Goal: Task Accomplishment & Management: Manage account settings

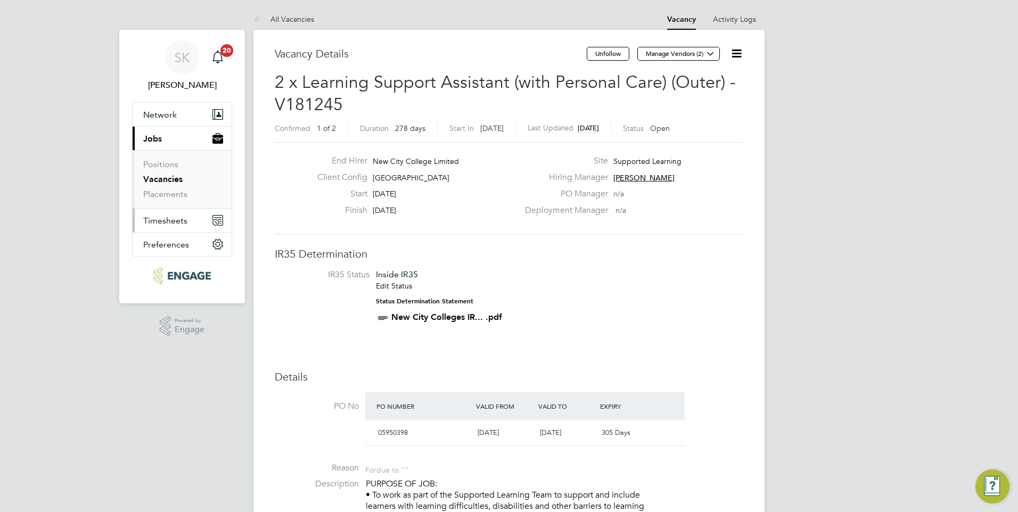
click at [162, 222] on span "Timesheets" at bounding box center [165, 221] width 44 height 10
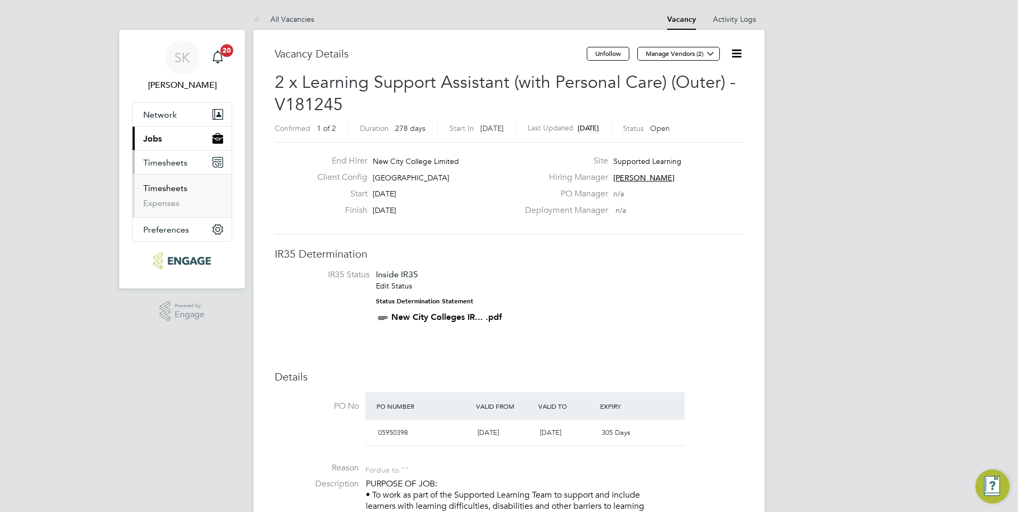
click at [166, 192] on link "Timesheets" at bounding box center [165, 188] width 44 height 10
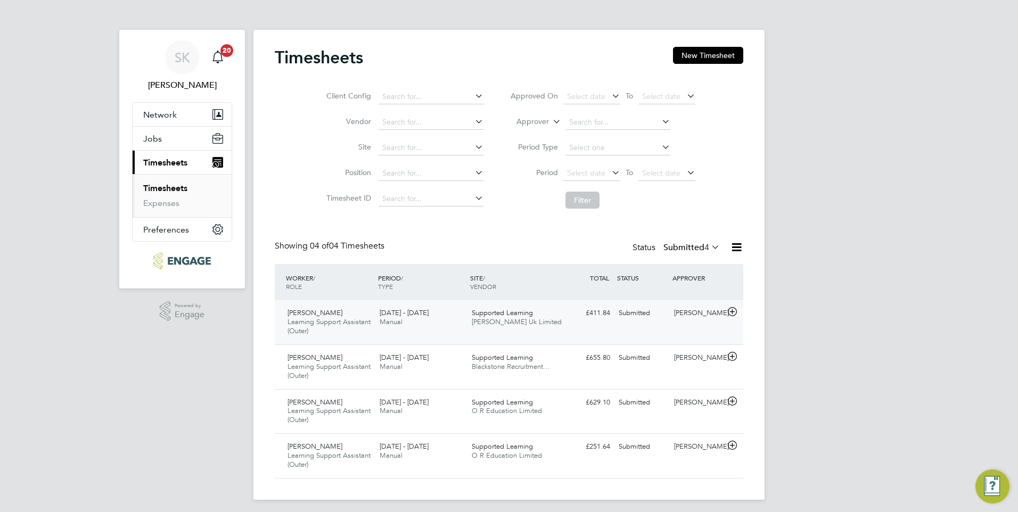
click at [317, 319] on span "Learning Support Assistant (Outer)" at bounding box center [328, 326] width 83 height 18
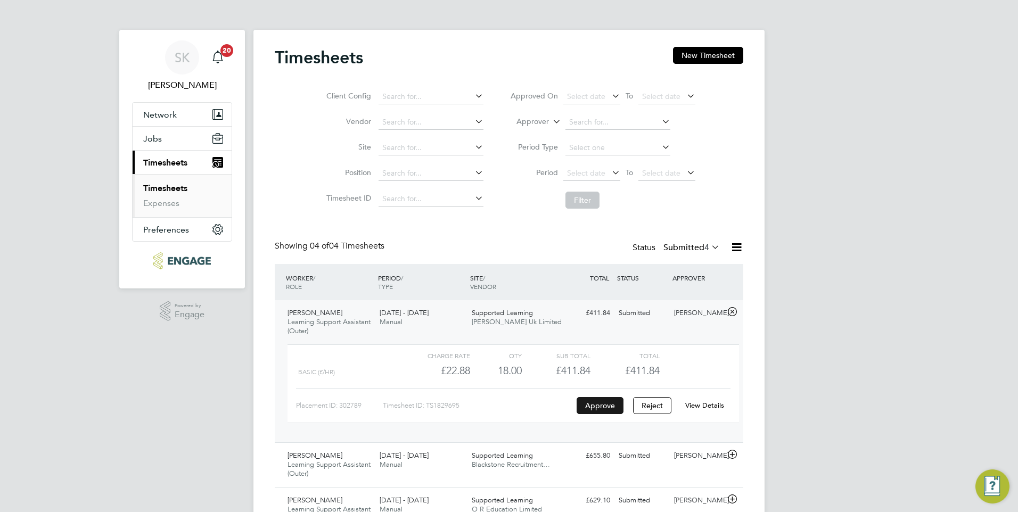
click at [588, 400] on button "Approve" at bounding box center [600, 405] width 47 height 17
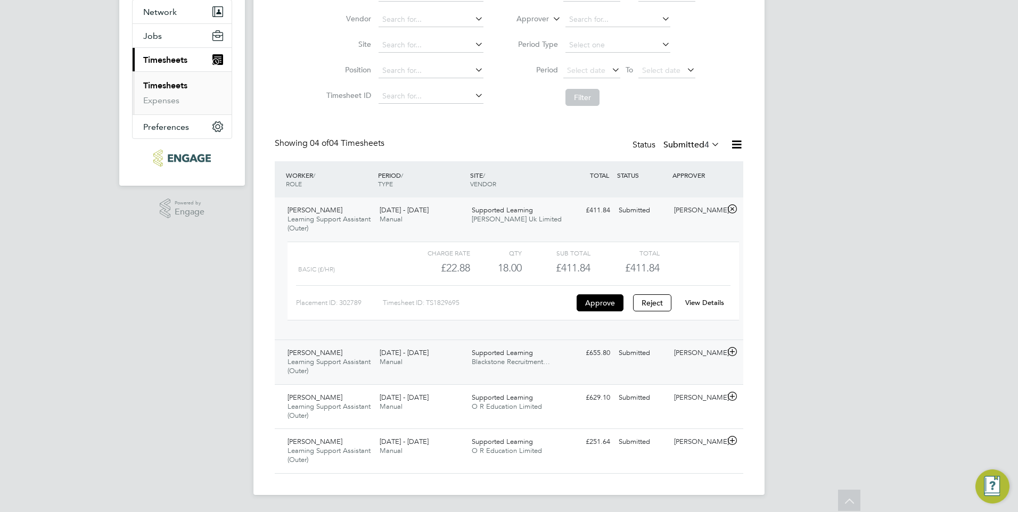
click at [301, 355] on span "[PERSON_NAME]" at bounding box center [314, 352] width 55 height 9
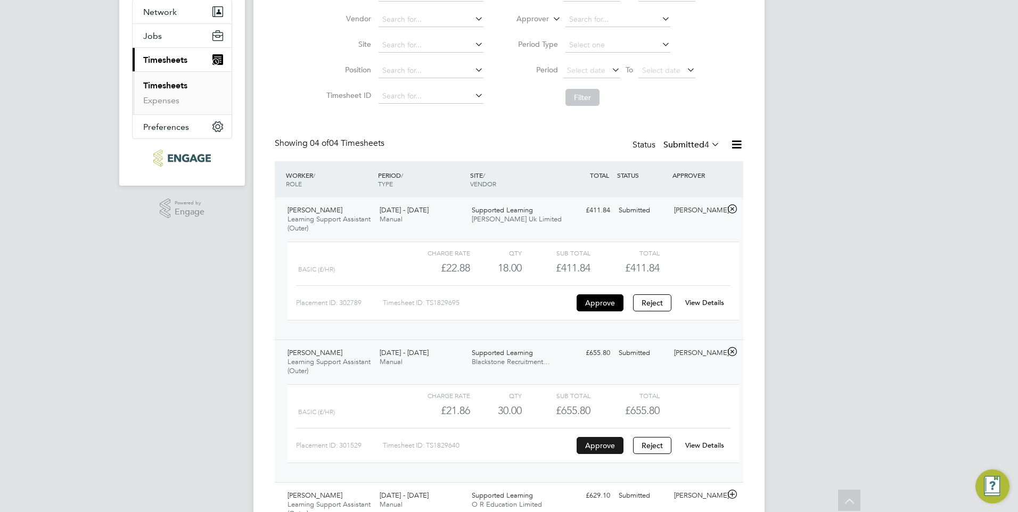
click at [588, 443] on button "Approve" at bounding box center [600, 445] width 47 height 17
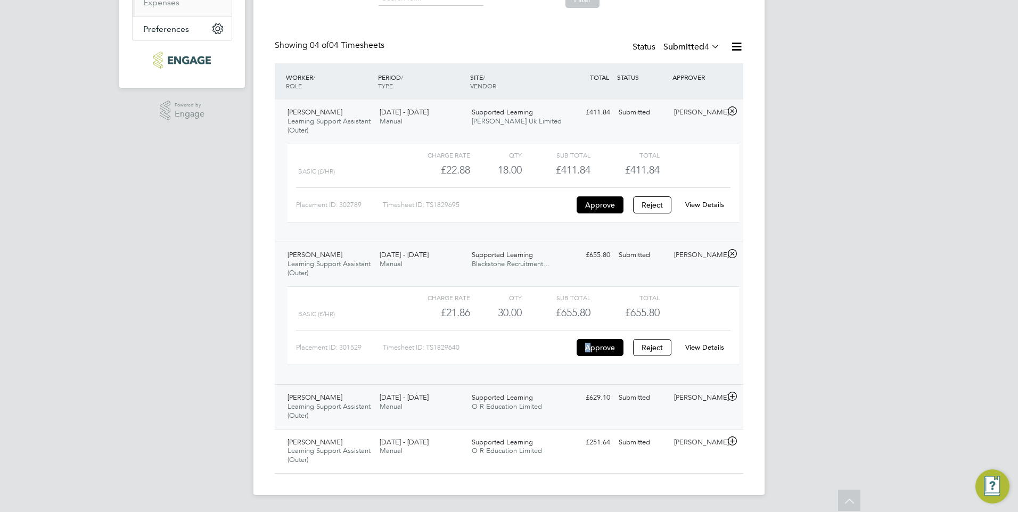
click at [321, 402] on span "Learning Support Assistant (Outer)" at bounding box center [328, 411] width 83 height 18
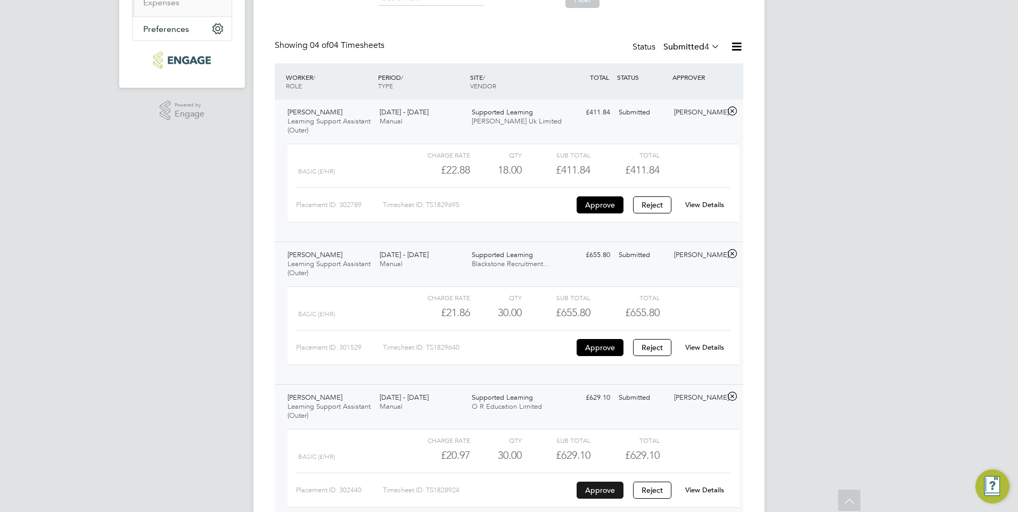
click at [586, 491] on button "Approve" at bounding box center [600, 490] width 47 height 17
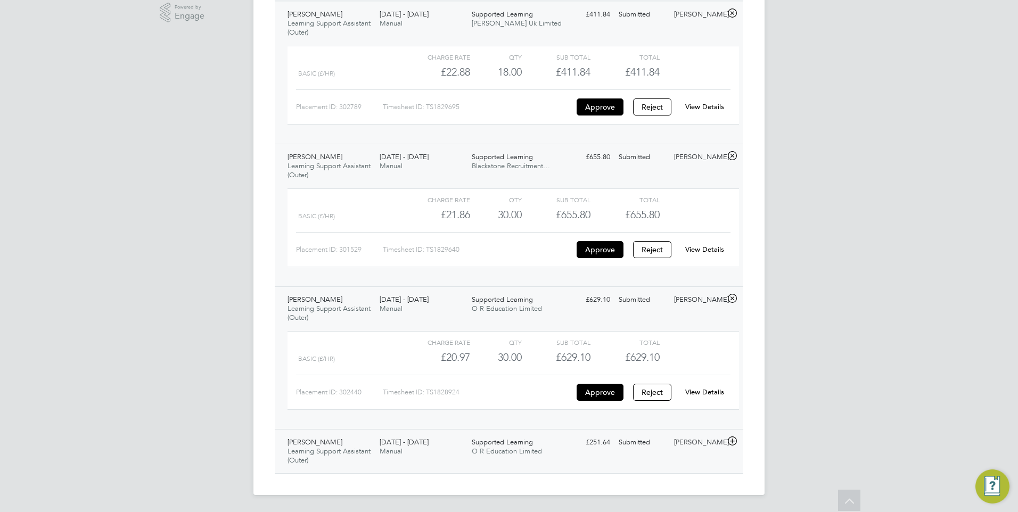
click at [323, 452] on span "Learning Support Assistant (Outer)" at bounding box center [328, 456] width 83 height 18
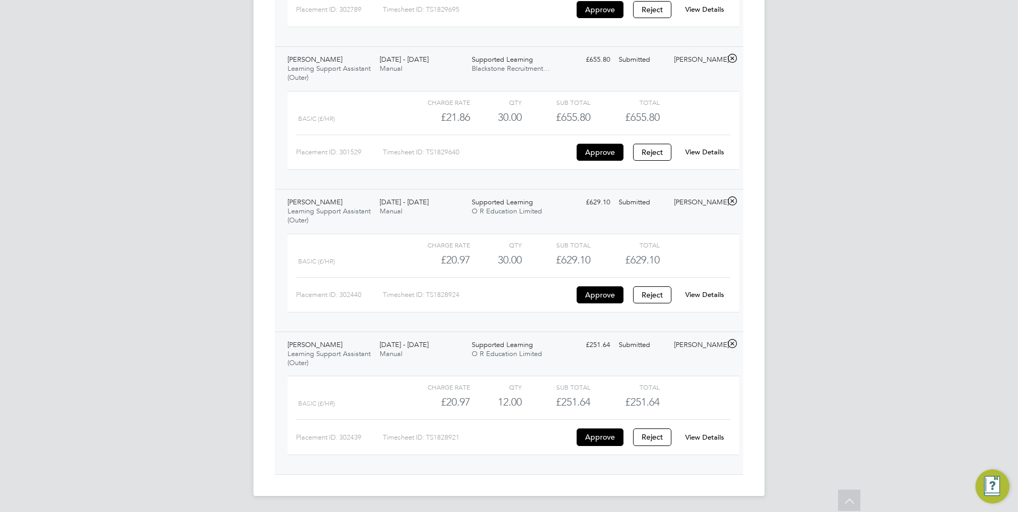
scroll to position [397, 0]
click at [583, 439] on button "Approve" at bounding box center [600, 435] width 47 height 17
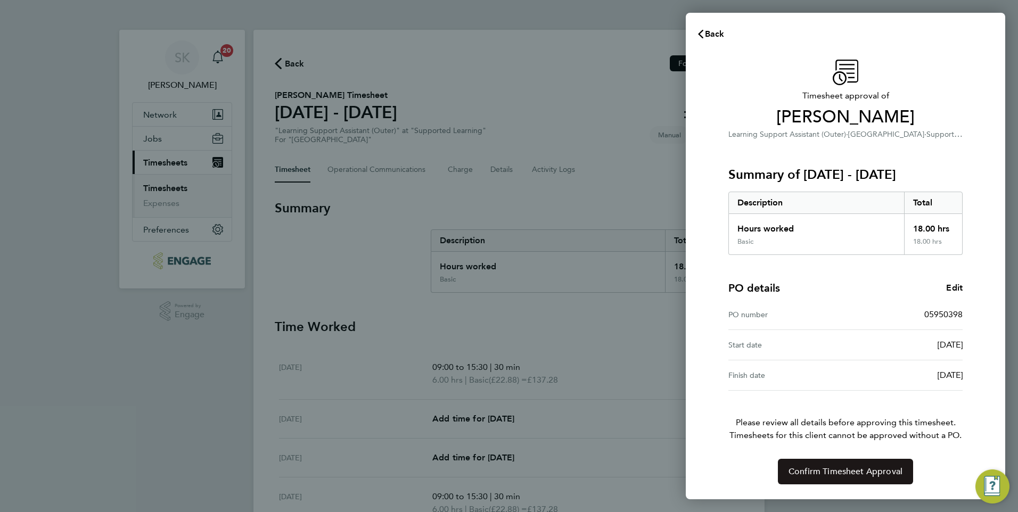
click at [815, 469] on span "Confirm Timesheet Approval" at bounding box center [845, 471] width 114 height 11
click at [788, 476] on button "Confirm Timesheet Approval" at bounding box center [845, 472] width 135 height 26
click at [845, 474] on span "Confirm Timesheet Approval" at bounding box center [845, 471] width 114 height 11
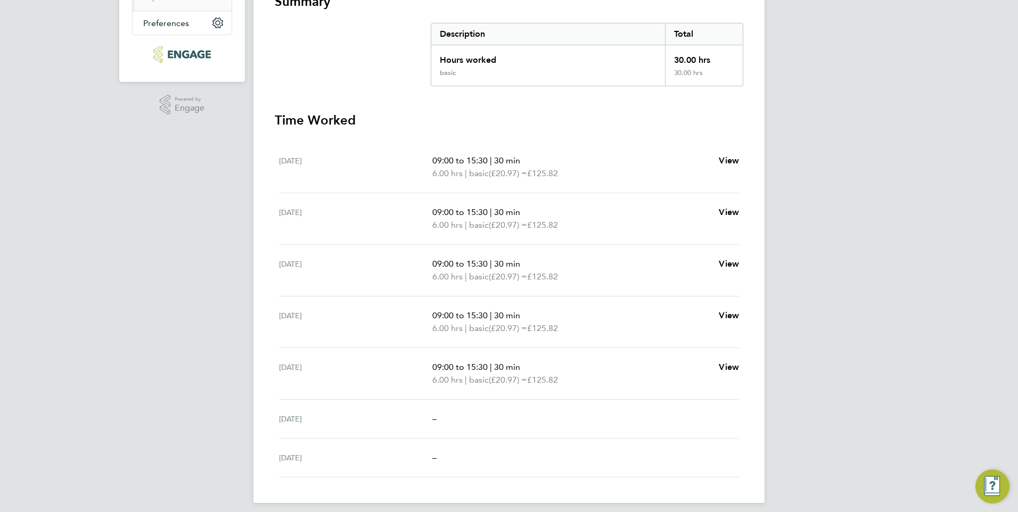
scroll to position [215, 0]
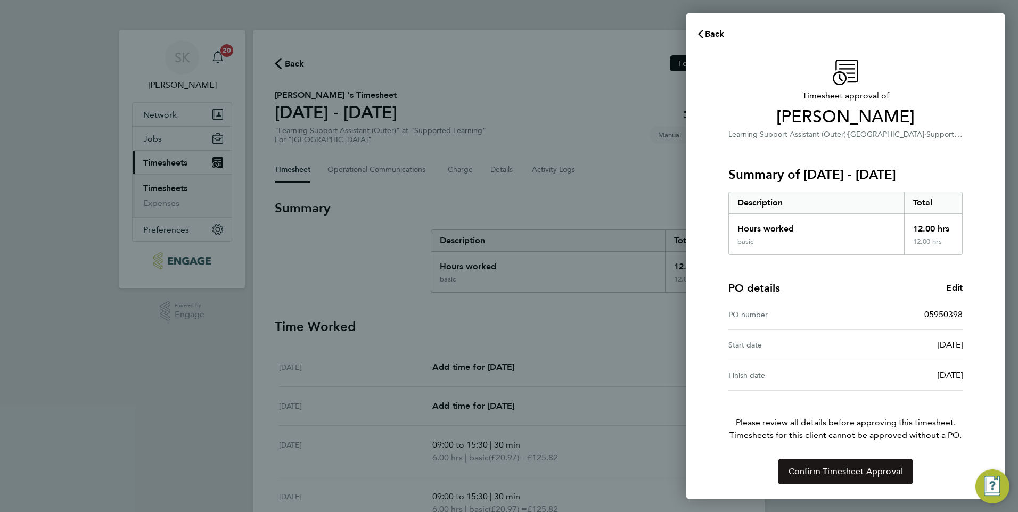
click at [828, 469] on span "Confirm Timesheet Approval" at bounding box center [845, 471] width 114 height 11
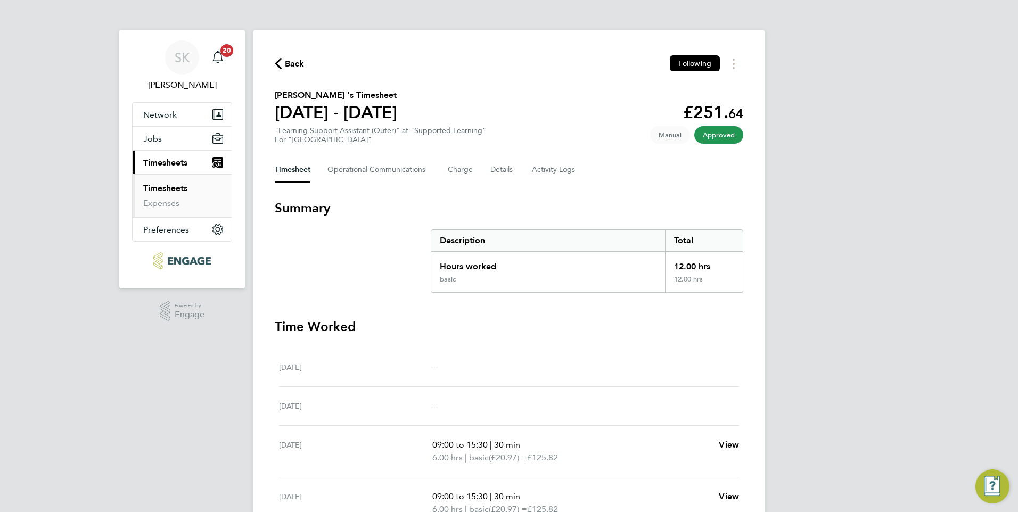
click at [157, 187] on link "Timesheets" at bounding box center [165, 188] width 44 height 10
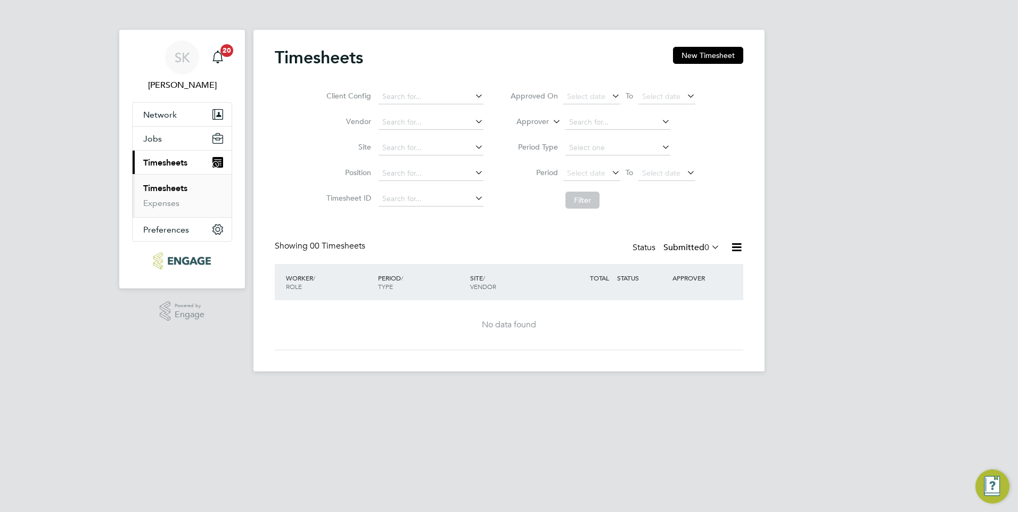
click at [159, 189] on link "Timesheets" at bounding box center [165, 188] width 44 height 10
click at [166, 163] on span "Timesheets" at bounding box center [165, 163] width 44 height 10
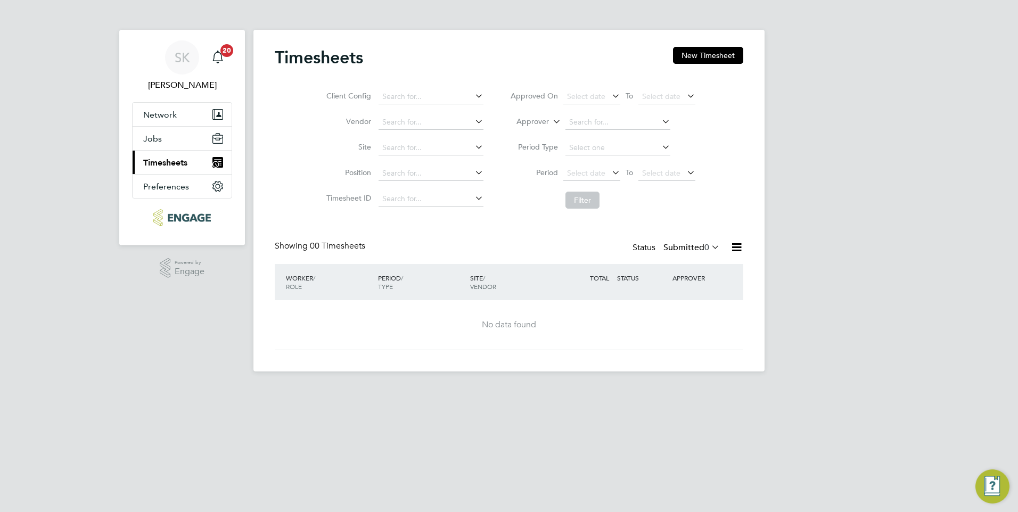
click at [167, 163] on span "Timesheets" at bounding box center [165, 163] width 44 height 10
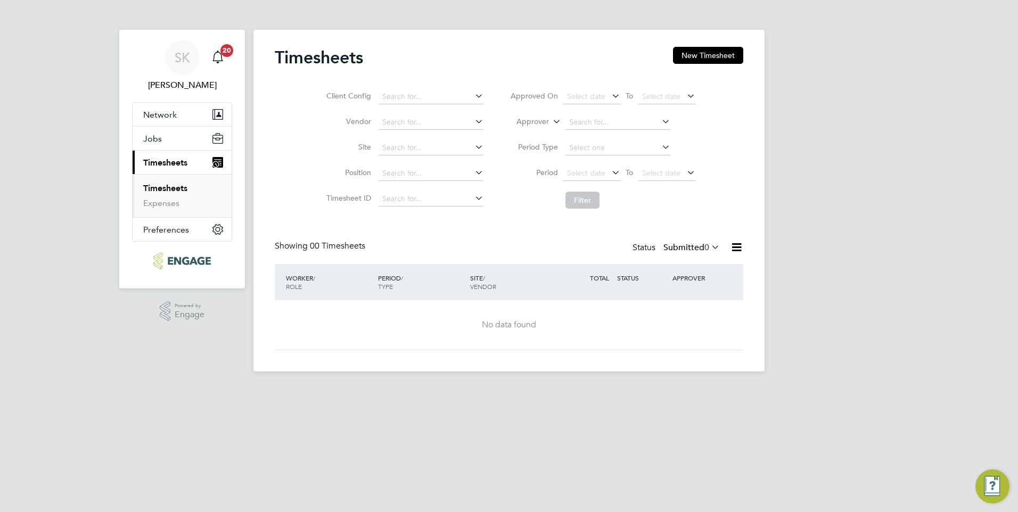
click at [169, 188] on link "Timesheets" at bounding box center [165, 188] width 44 height 10
